Goal: Register for event/course: Sign up to attend an event or enroll in a course

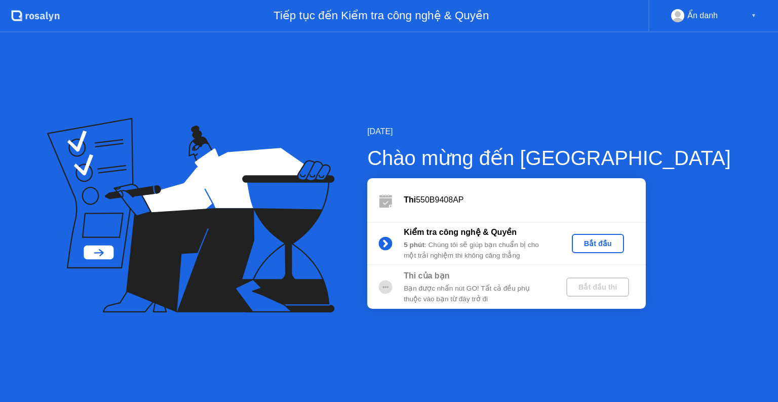
click at [624, 235] on button "Bắt đầu" at bounding box center [598, 243] width 52 height 19
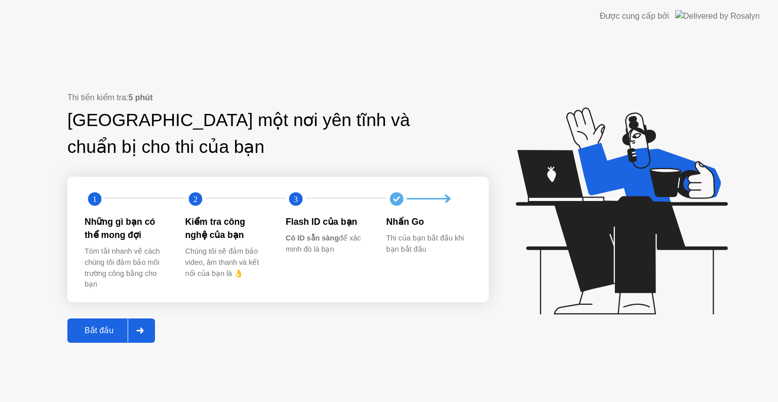
click at [109, 339] on button "Bắt đầu" at bounding box center [111, 330] width 88 height 24
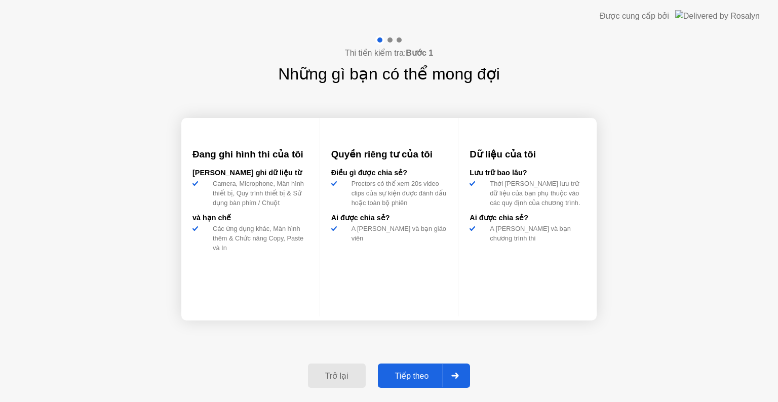
click at [419, 379] on div "Tiếp theo" at bounding box center [412, 376] width 62 height 10
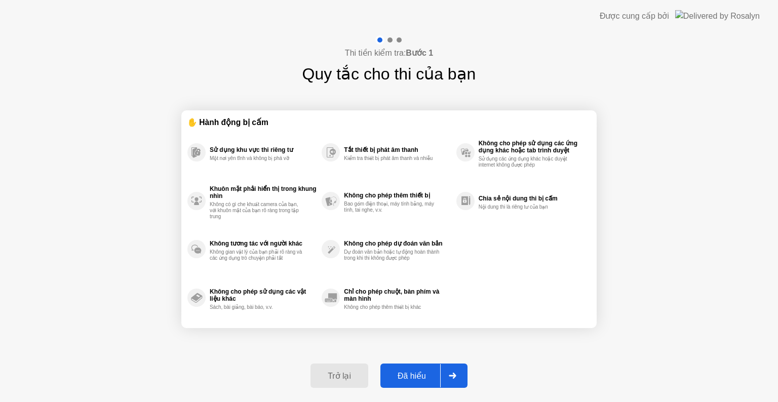
click at [425, 376] on div "Đã hiểu" at bounding box center [411, 376] width 57 height 10
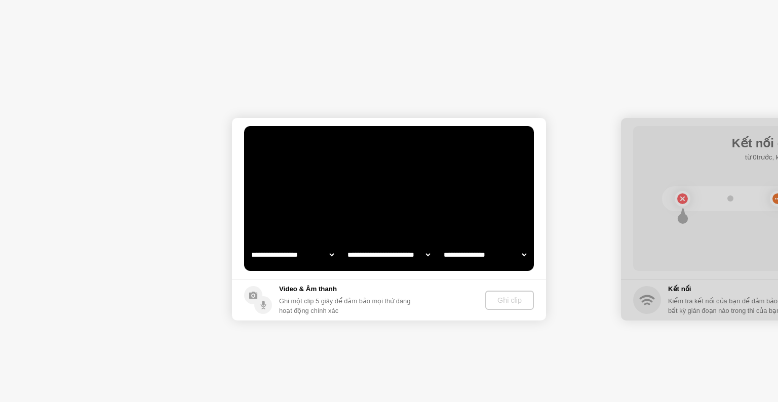
select select "**********"
select select "*******"
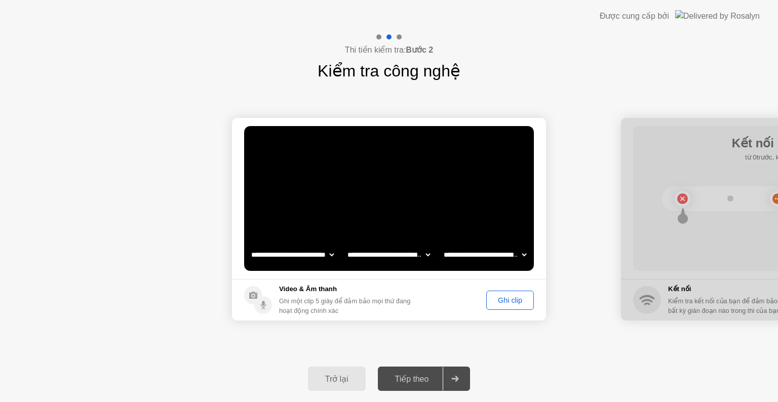
click at [506, 300] on div "Ghi clip" at bounding box center [510, 300] width 41 height 8
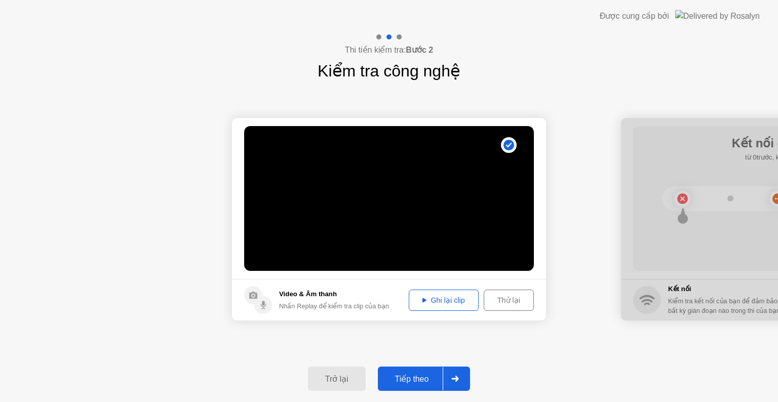
click at [415, 376] on div "Tiếp theo" at bounding box center [412, 379] width 62 height 10
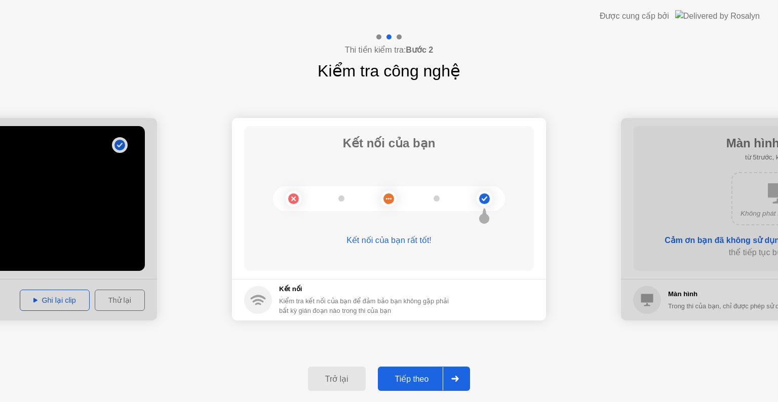
click at [423, 377] on div "Tiếp theo" at bounding box center [412, 379] width 62 height 10
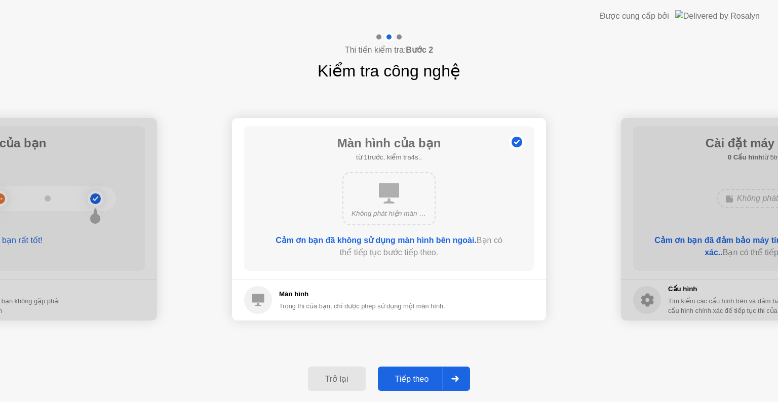
click at [423, 377] on div "Tiếp theo" at bounding box center [412, 379] width 62 height 10
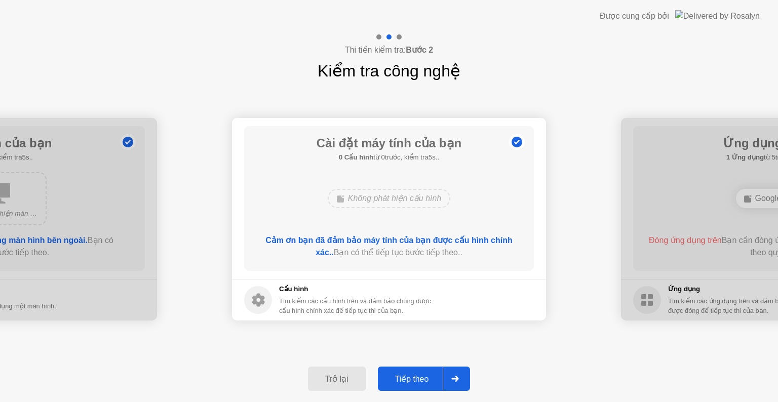
click at [423, 377] on div "Tiếp theo" at bounding box center [412, 379] width 62 height 10
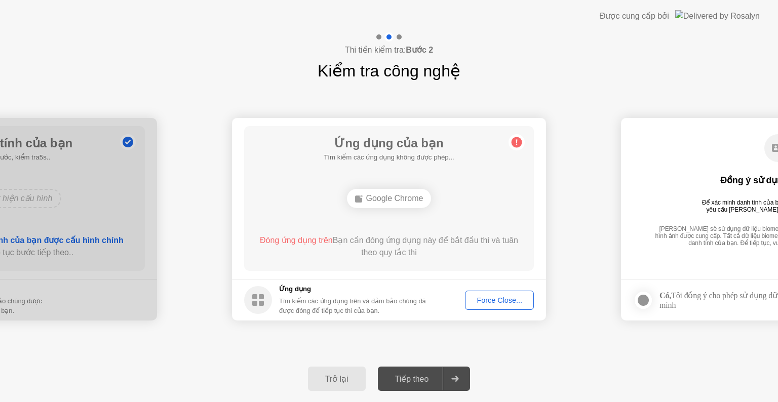
click at [501, 300] on div "Force Close..." at bounding box center [499, 300] width 62 height 8
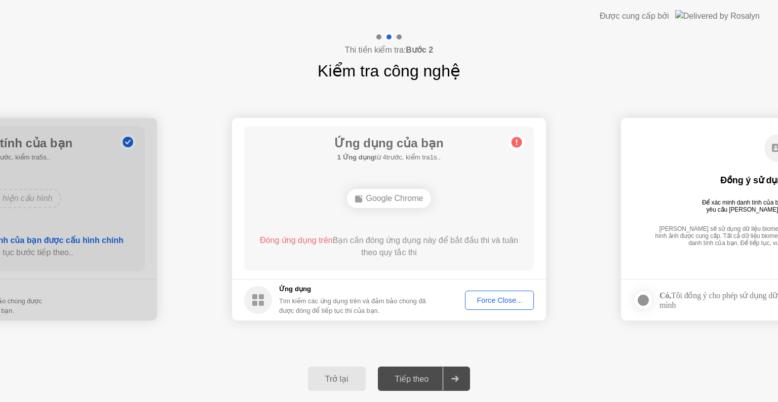
click at [515, 302] on div "Force Close..." at bounding box center [499, 300] width 62 height 8
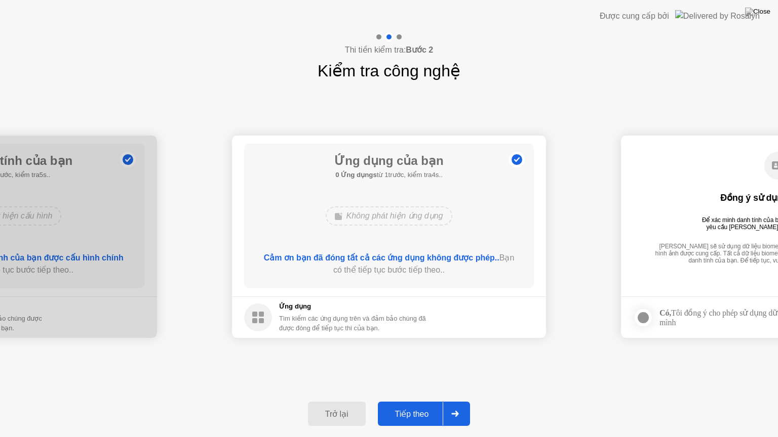
click at [414, 402] on div "Tiếp theo" at bounding box center [412, 415] width 62 height 10
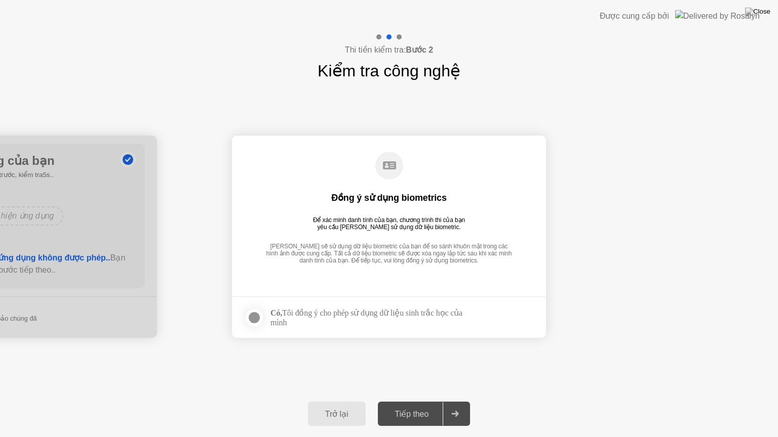
click at [258, 320] on div at bounding box center [254, 318] width 12 height 12
click at [427, 402] on div "Tiếp theo" at bounding box center [412, 415] width 62 height 10
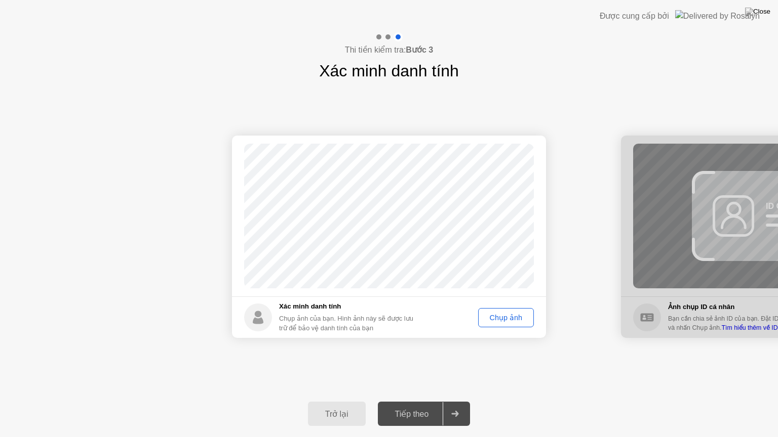
click at [514, 327] on footer "Xác minh danh tính Chụp ảnh của bạn. Hình ảnh này sẽ được lưu trữ để bảo vệ dan…" at bounding box center [389, 318] width 314 height 42
click at [514, 322] on div "Chụp ảnh" at bounding box center [506, 318] width 49 height 8
click at [425, 402] on div "Tiếp theo" at bounding box center [412, 415] width 62 height 10
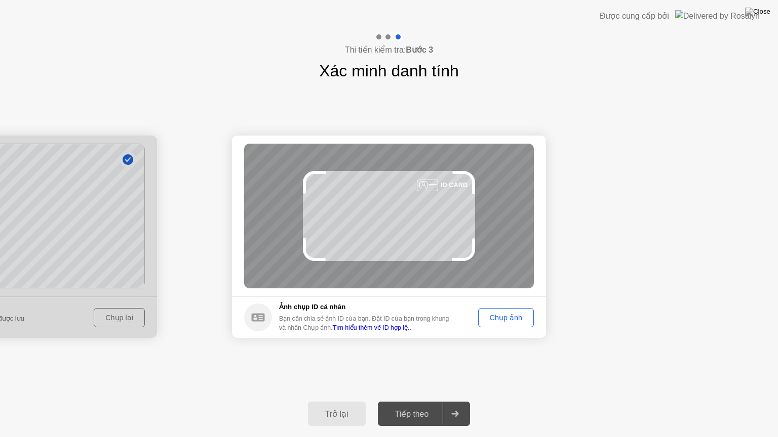
click at [514, 317] on div "Chụp ảnh" at bounding box center [506, 318] width 49 height 8
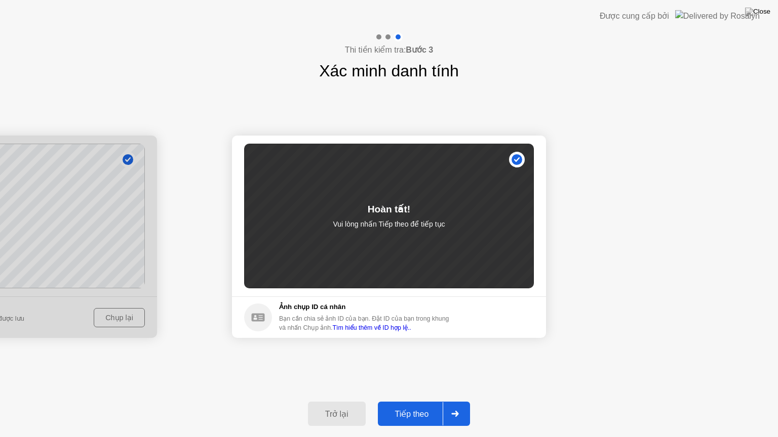
click at [413, 402] on div "Tiếp theo" at bounding box center [412, 415] width 62 height 10
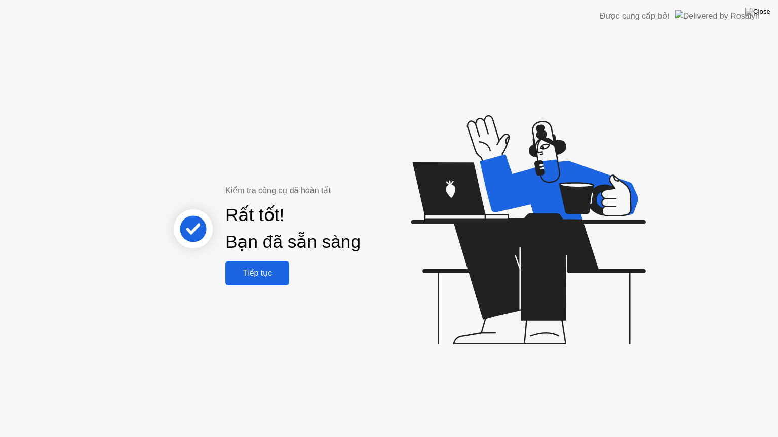
click at [283, 280] on button "Tiếp tục" at bounding box center [257, 273] width 64 height 24
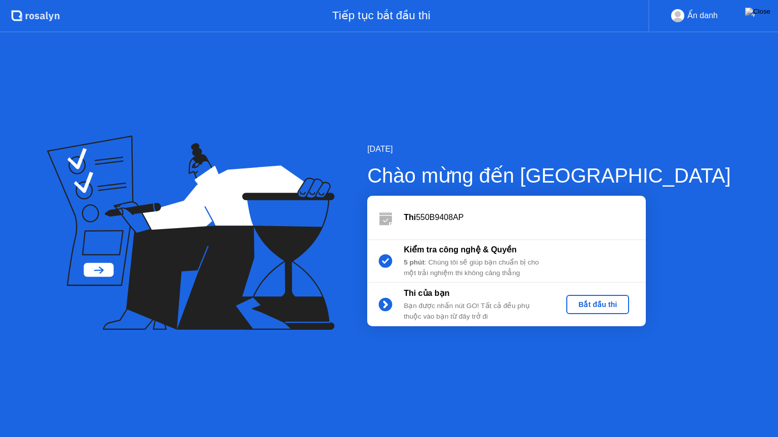
click at [625, 305] on div "Bắt đầu thi" at bounding box center [597, 305] width 55 height 8
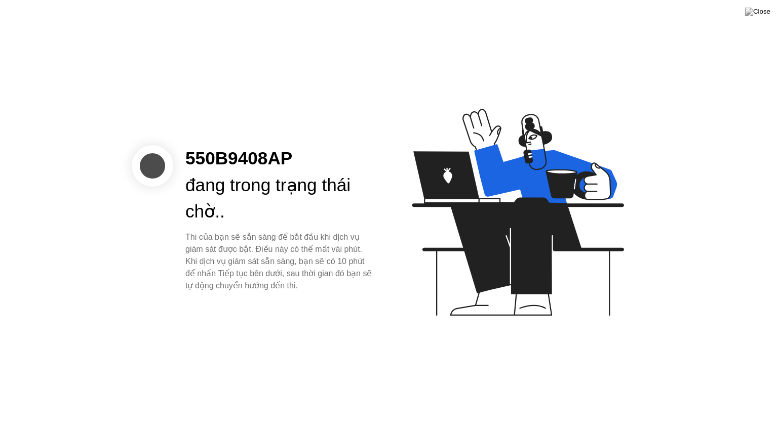
click at [269, 210] on div "đang trong trạng thái chờ.." at bounding box center [278, 199] width 187 height 54
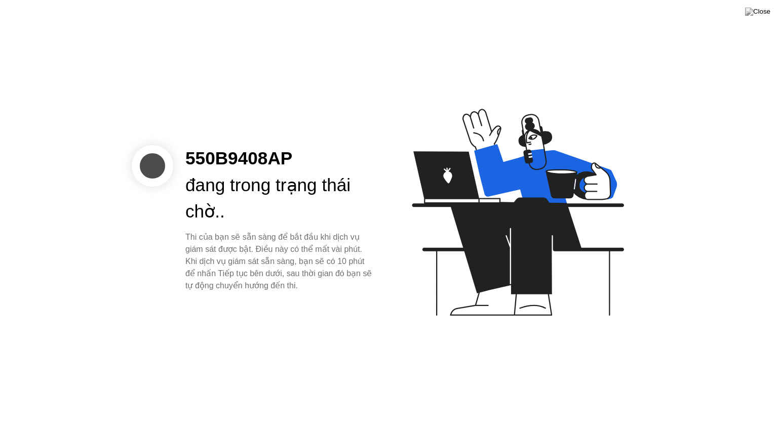
click at [150, 164] on div at bounding box center [153, 166] width 42 height 42
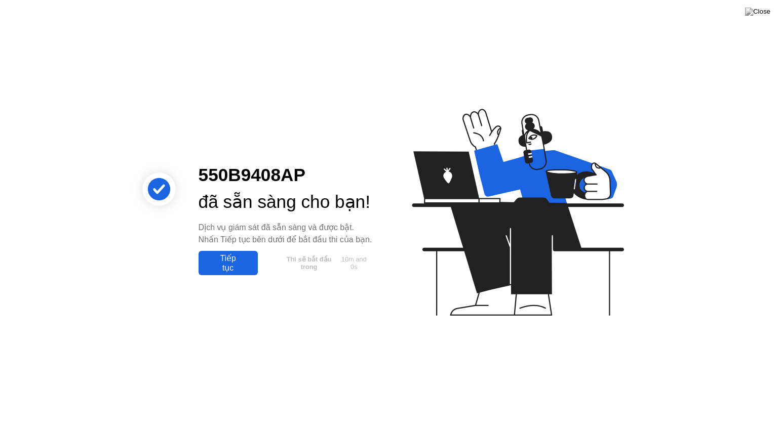
click at [153, 178] on circle at bounding box center [159, 189] width 22 height 22
click at [324, 216] on div "đã sẵn sàng cho bạn!" at bounding box center [285, 202] width 174 height 27
click at [236, 273] on div "Tiếp tục" at bounding box center [228, 263] width 53 height 19
